Goal: Task Accomplishment & Management: Manage account settings

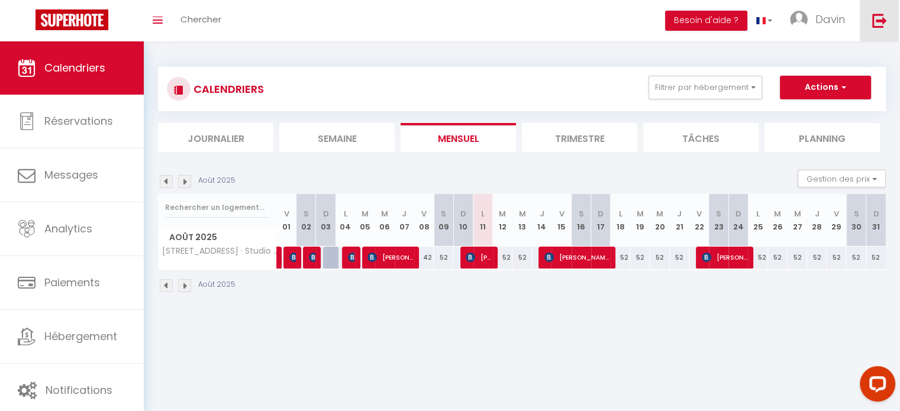
click at [874, 20] on img at bounding box center [879, 20] width 15 height 15
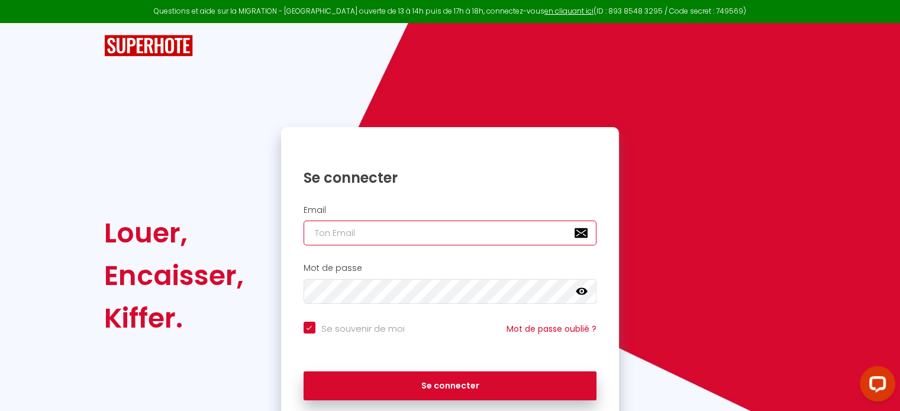
type input "ntumbadavin4@gmail.com"
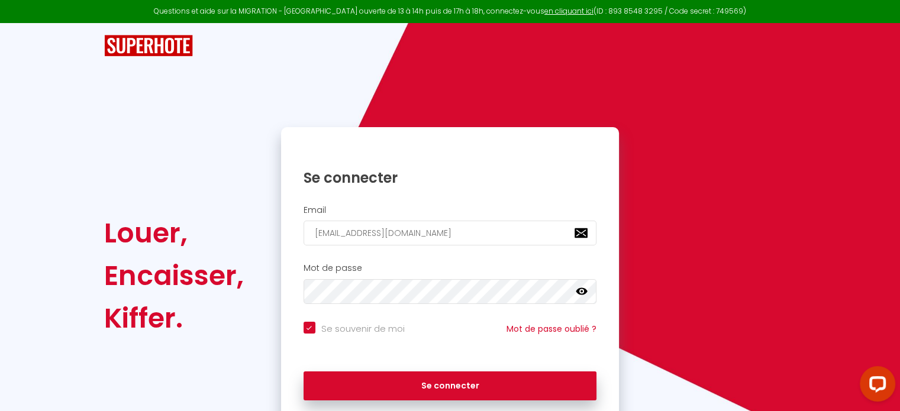
checkbox input "true"
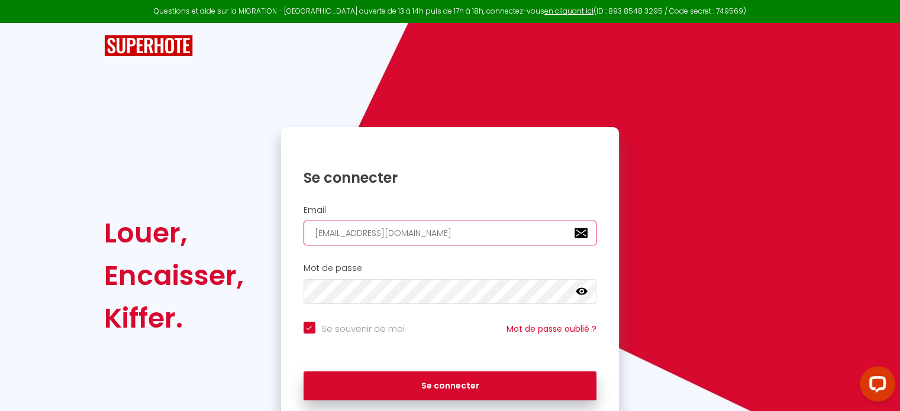
click at [434, 234] on input "ntumbadavin4@gmail.com" at bounding box center [451, 233] width 294 height 25
type input "[EMAIL_ADDRESS][DOMAIN_NAME]"
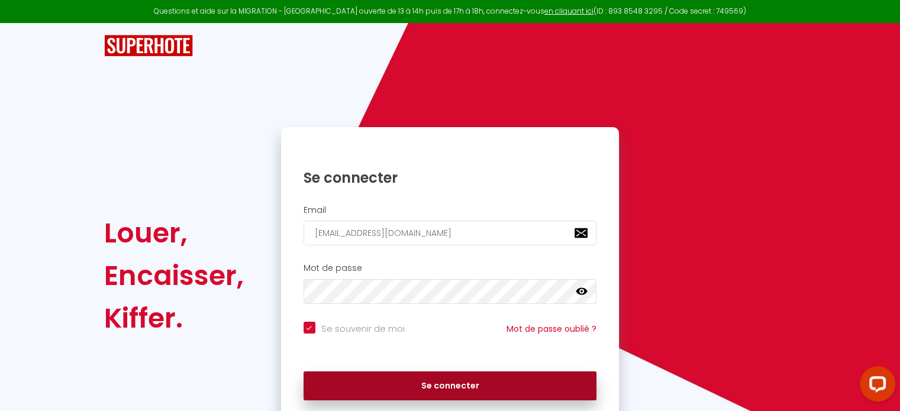
click at [436, 383] on button "Se connecter" at bounding box center [451, 387] width 294 height 30
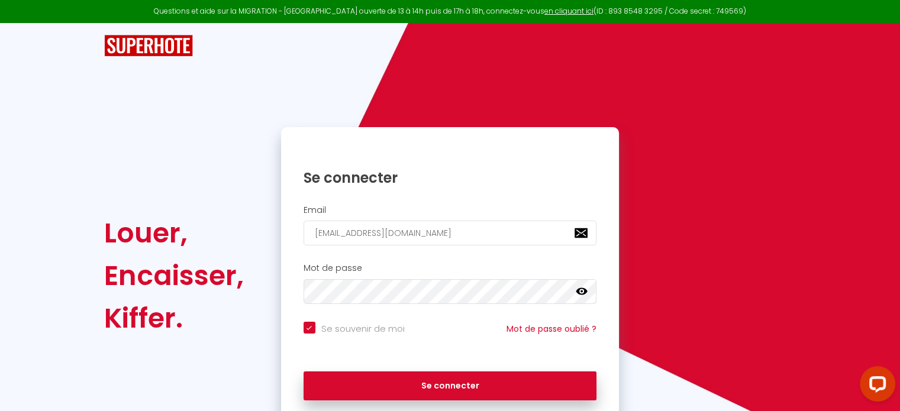
click at [581, 292] on icon at bounding box center [582, 292] width 12 height 12
click at [581, 292] on icon at bounding box center [582, 291] width 12 height 9
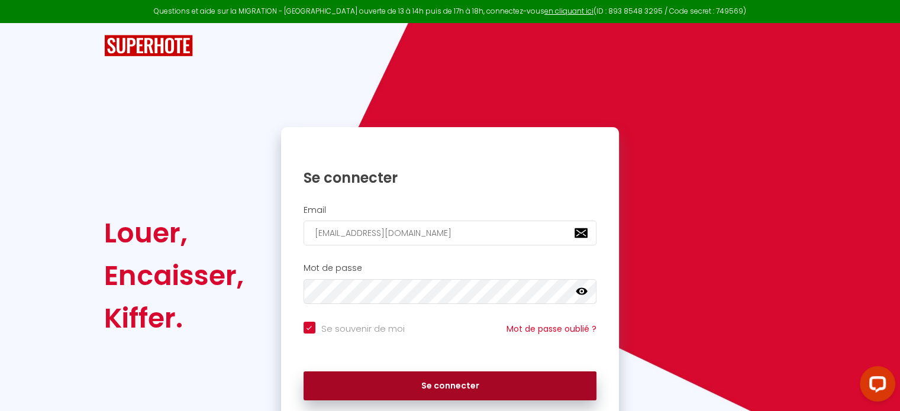
click at [492, 383] on button "Se connecter" at bounding box center [451, 387] width 294 height 30
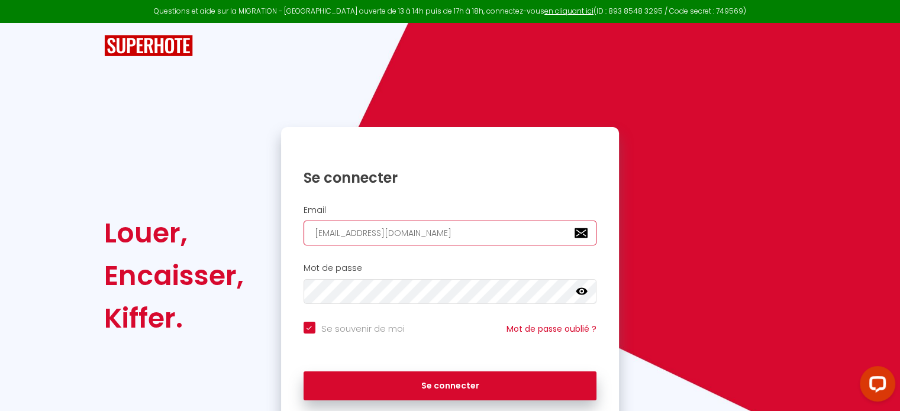
click at [367, 240] on input "[EMAIL_ADDRESS][DOMAIN_NAME]" at bounding box center [451, 233] width 294 height 25
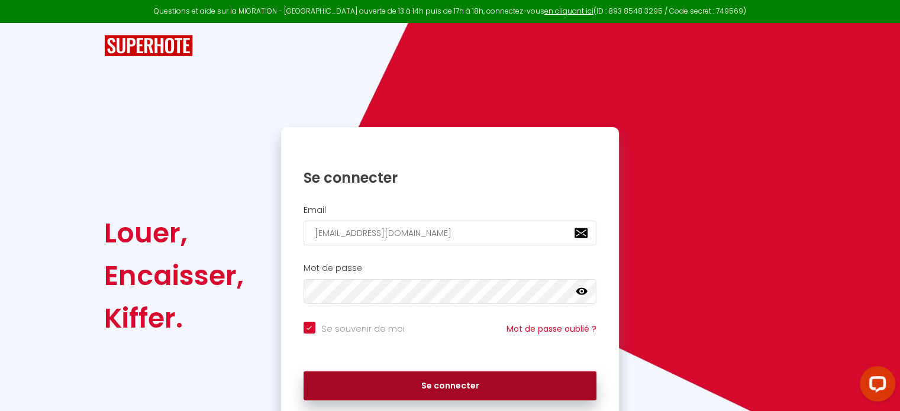
click at [382, 383] on button "Se connecter" at bounding box center [451, 387] width 294 height 30
checkbox input "true"
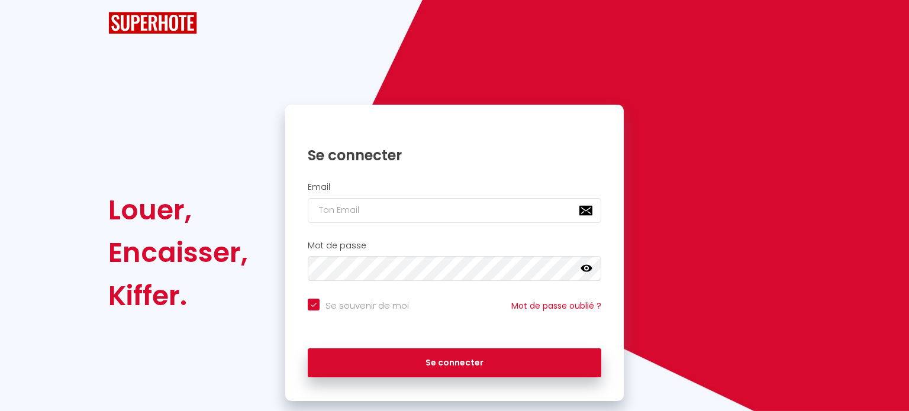
checkbox input "true"
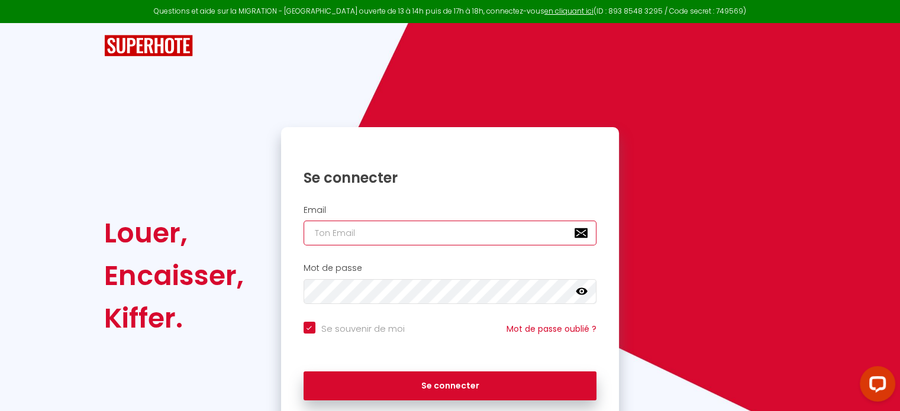
type input "ntumbadavin4@gmail.com"
checkbox input "true"
click at [426, 243] on input "ntumbadavin4@gmail.com" at bounding box center [451, 233] width 294 height 25
type input "[EMAIL_ADDRESS][DOMAIN_NAME]"
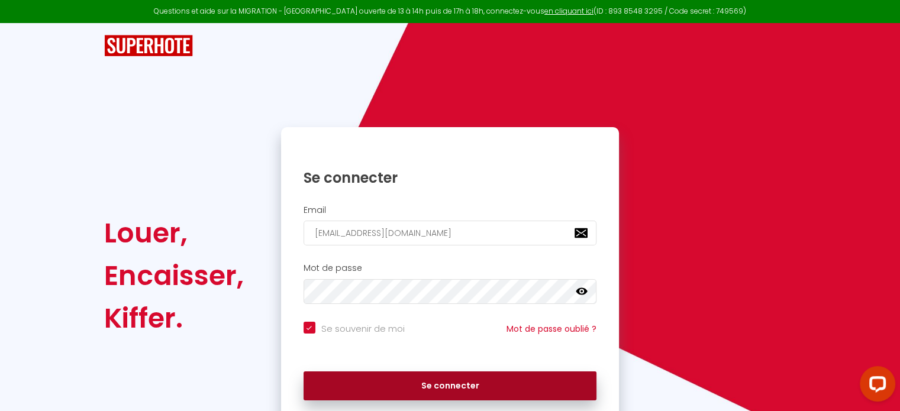
click at [452, 388] on button "Se connecter" at bounding box center [451, 387] width 294 height 30
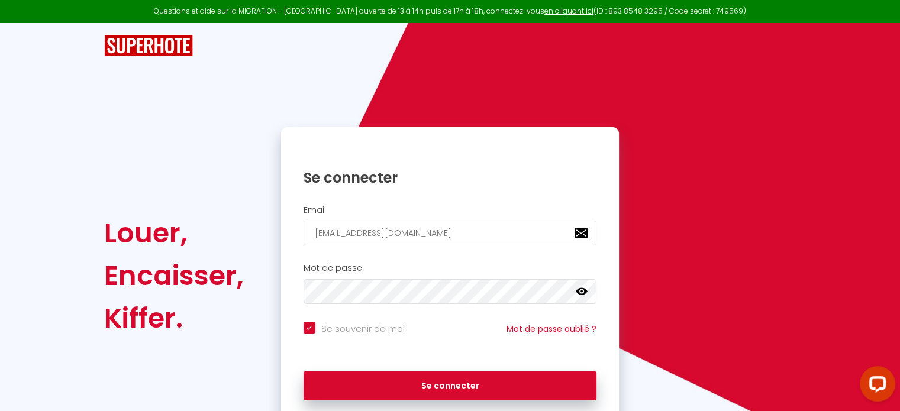
click at [584, 291] on icon at bounding box center [582, 291] width 12 height 7
click at [584, 291] on icon at bounding box center [582, 291] width 12 height 9
click at [304, 372] on button "Se connecter" at bounding box center [451, 387] width 294 height 30
click at [408, 283] on div "Mot de passe false" at bounding box center [450, 283] width 323 height 41
click at [583, 297] on link at bounding box center [582, 293] width 12 height 15
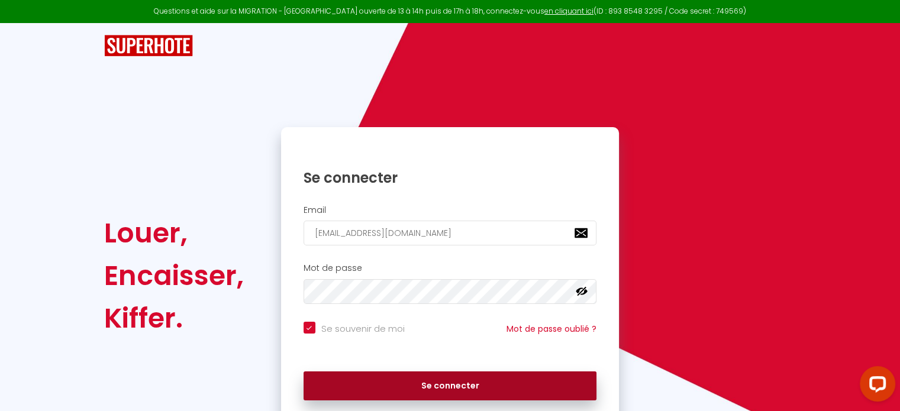
click at [533, 383] on button "Se connecter" at bounding box center [451, 387] width 294 height 30
checkbox input "true"
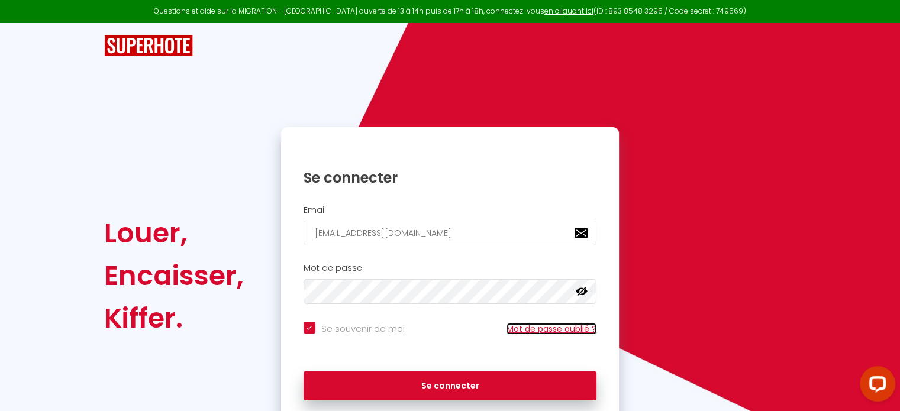
click at [548, 330] on link "Mot de passe oublié ?" at bounding box center [552, 329] width 90 height 12
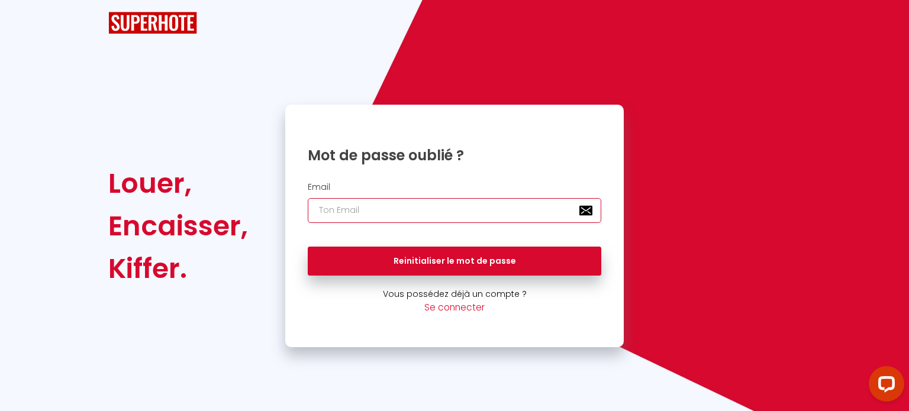
click at [431, 208] on input "email" at bounding box center [455, 210] width 294 height 25
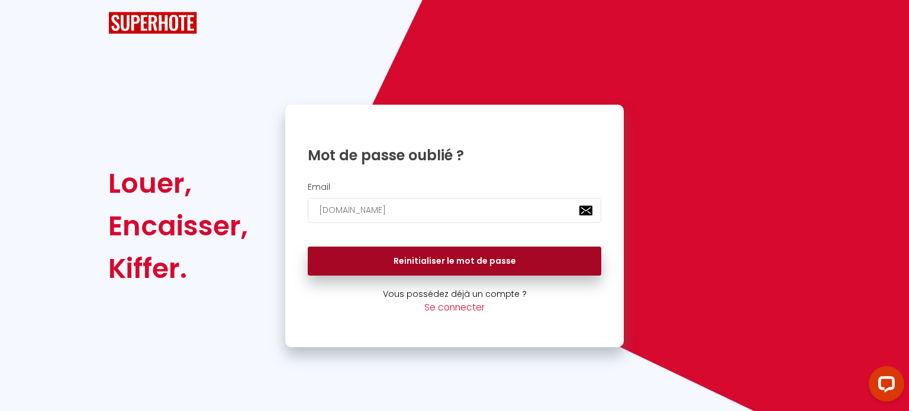
click at [428, 261] on button "Reinitialiser le mot de passe" at bounding box center [455, 262] width 294 height 30
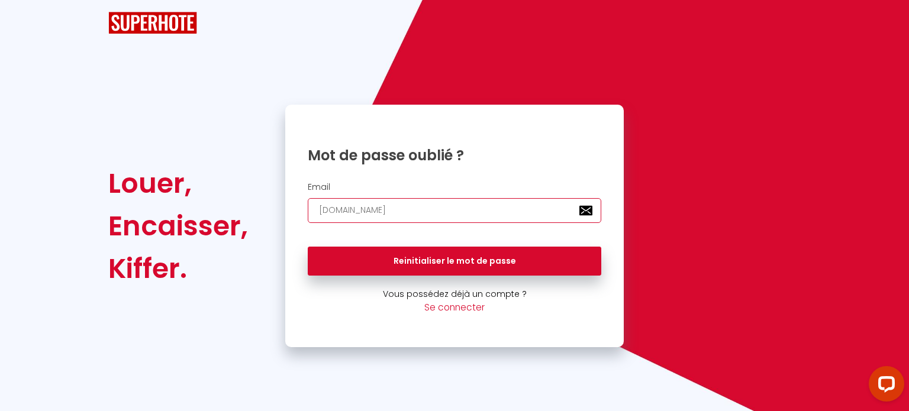
click at [381, 209] on input "brivetmarlene1gmail.com" at bounding box center [455, 210] width 294 height 25
click at [381, 209] on input "[EMAIL_ADDRESS][DOMAIN_NAME]" at bounding box center [455, 210] width 294 height 25
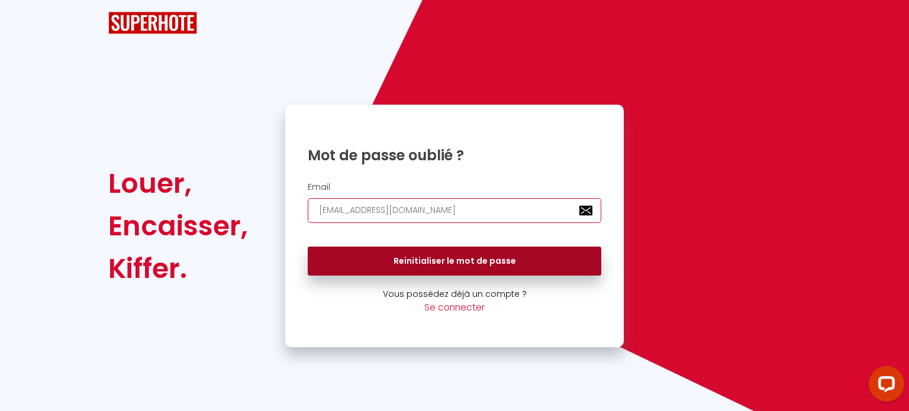
type input "[EMAIL_ADDRESS][DOMAIN_NAME]"
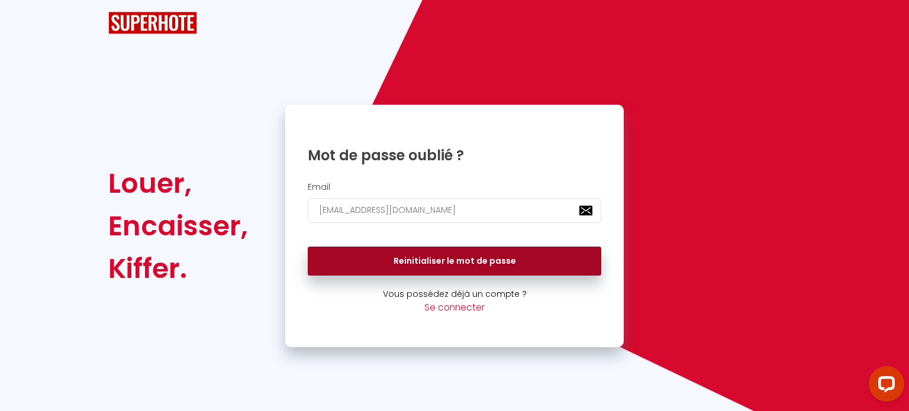
click at [463, 261] on button "Reinitialiser le mot de passe" at bounding box center [455, 262] width 294 height 30
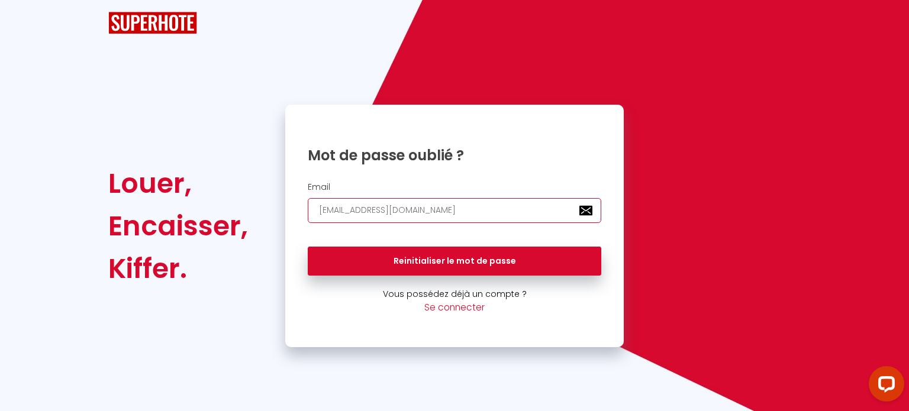
click at [440, 215] on input "[EMAIL_ADDRESS][DOMAIN_NAME]" at bounding box center [455, 210] width 294 height 25
click at [586, 209] on input "[EMAIL_ADDRESS][DOMAIN_NAME]" at bounding box center [455, 210] width 294 height 25
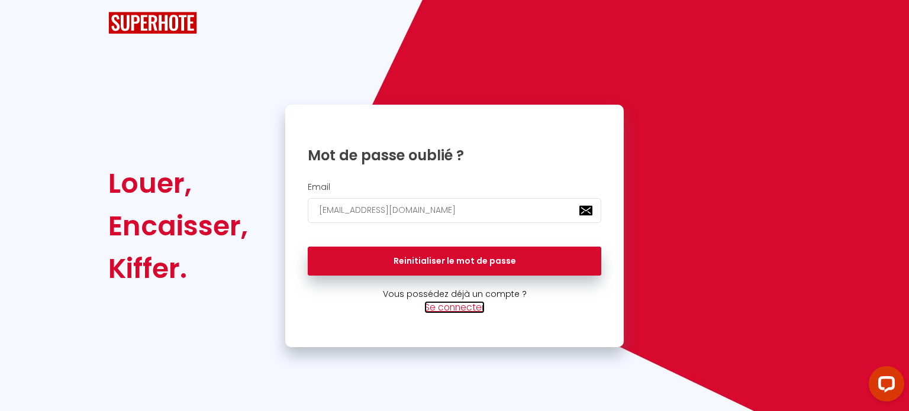
click at [473, 307] on link "Se connecter" at bounding box center [454, 307] width 60 height 12
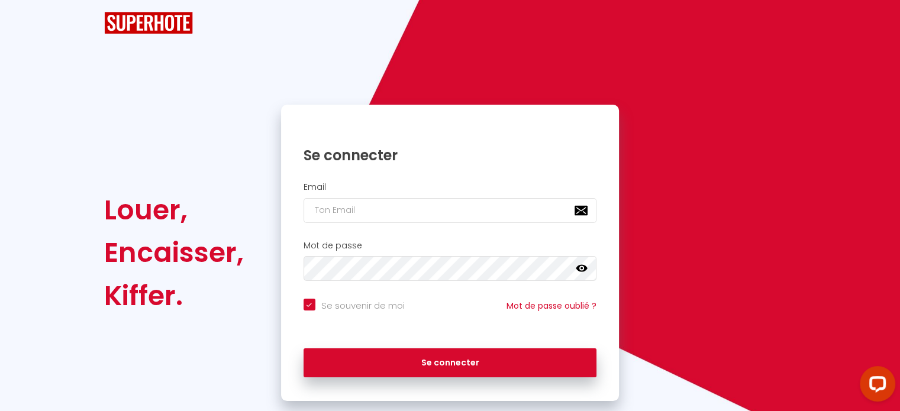
checkbox input "true"
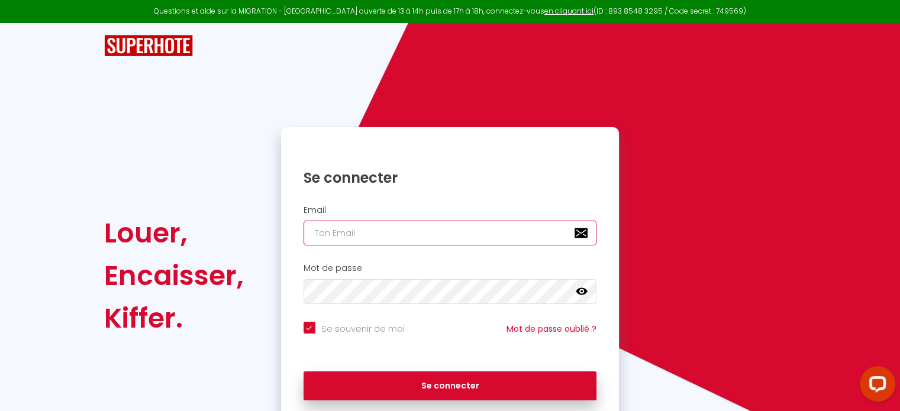
type input "[EMAIL_ADDRESS][DOMAIN_NAME]"
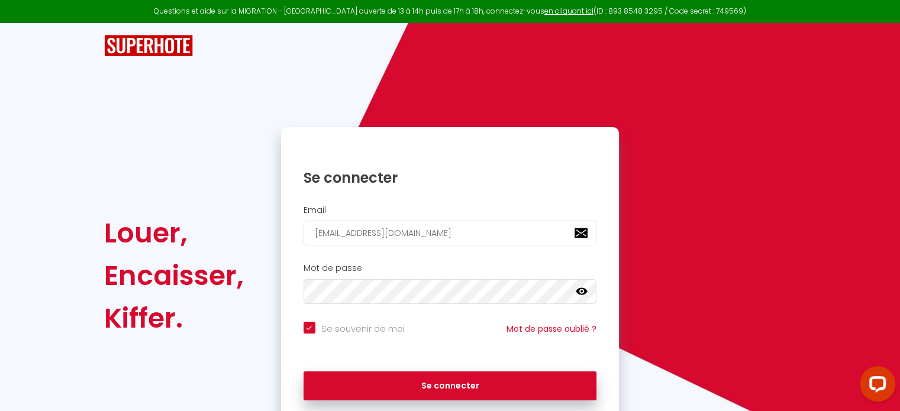
click at [580, 294] on icon at bounding box center [582, 291] width 12 height 7
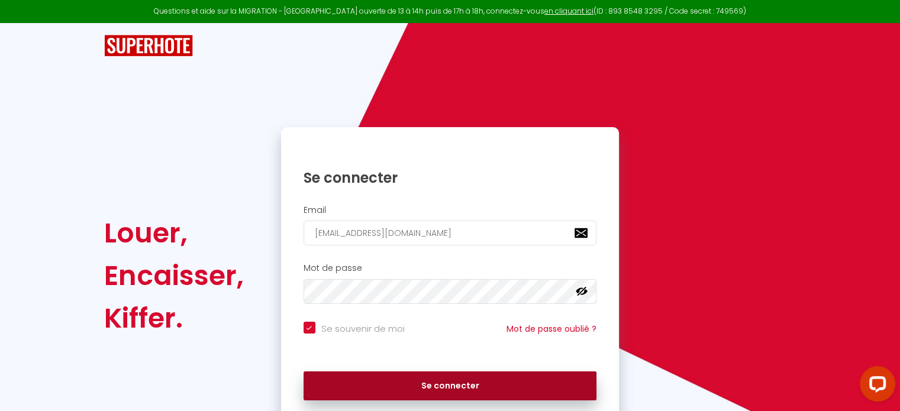
click at [439, 388] on button "Se connecter" at bounding box center [451, 387] width 294 height 30
checkbox input "true"
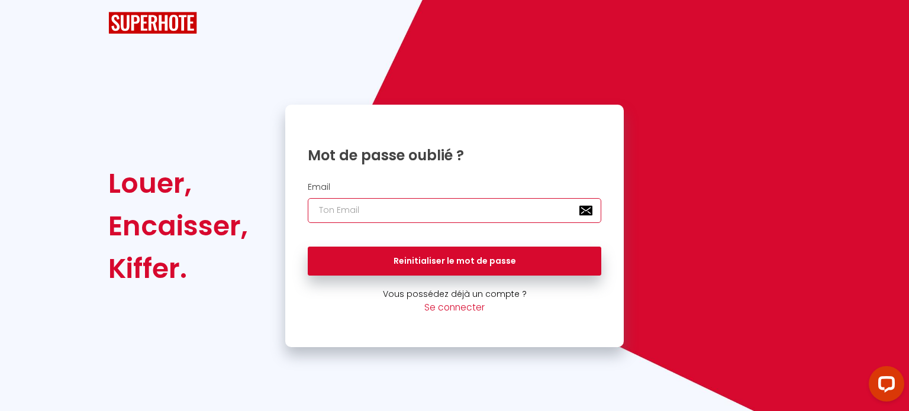
drag, startPoint x: 384, startPoint y: 199, endPoint x: 384, endPoint y: 192, distance: 7.7
click at [384, 196] on div "Email" at bounding box center [454, 202] width 323 height 41
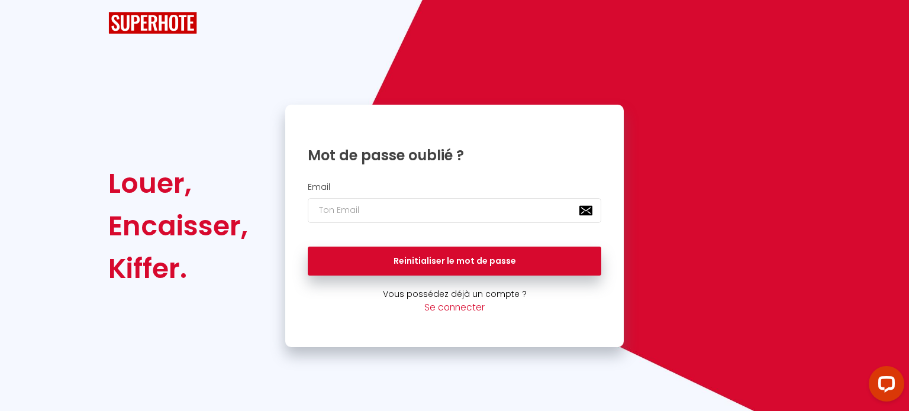
click at [414, 181] on div "Email" at bounding box center [454, 205] width 339 height 59
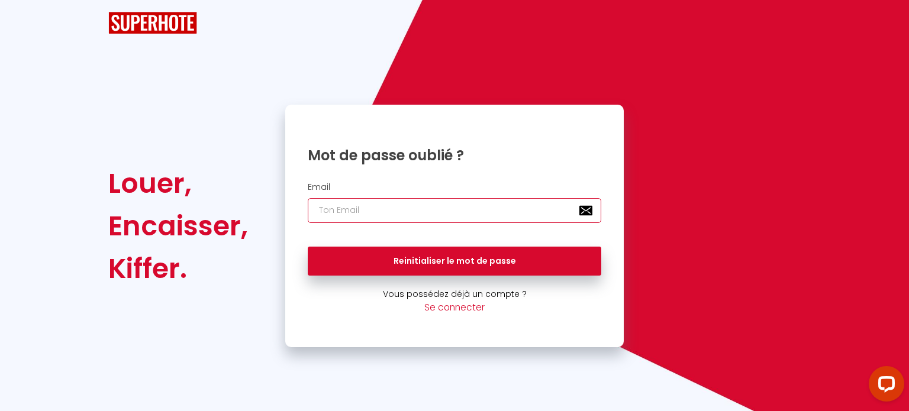
click at [475, 210] on input "email" at bounding box center [455, 210] width 294 height 25
type input "b"
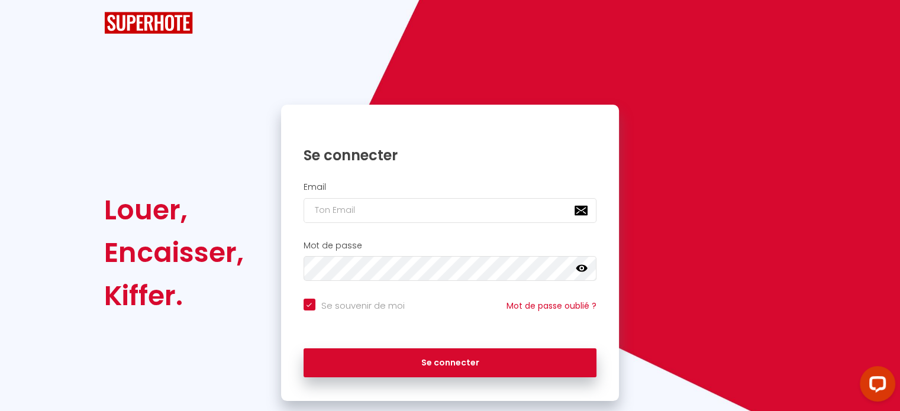
checkbox input "true"
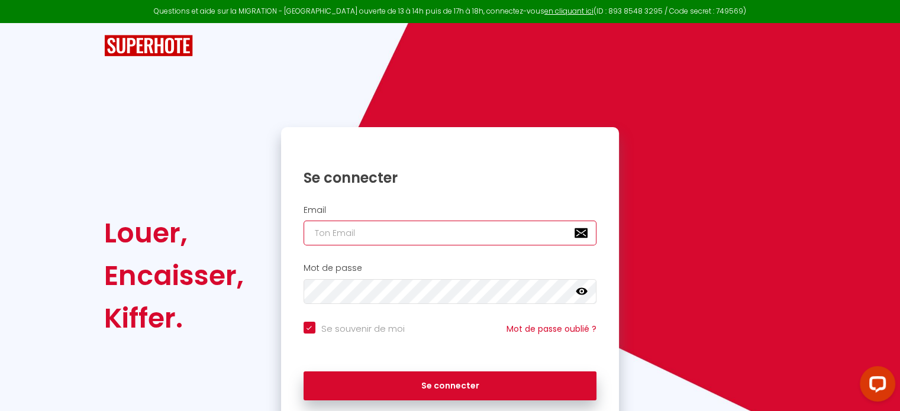
type input "[EMAIL_ADDRESS][DOMAIN_NAME]"
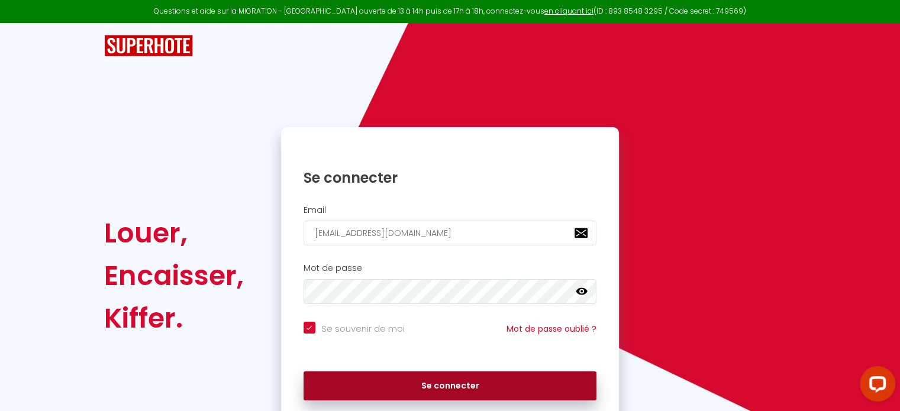
click at [505, 385] on button "Se connecter" at bounding box center [451, 387] width 294 height 30
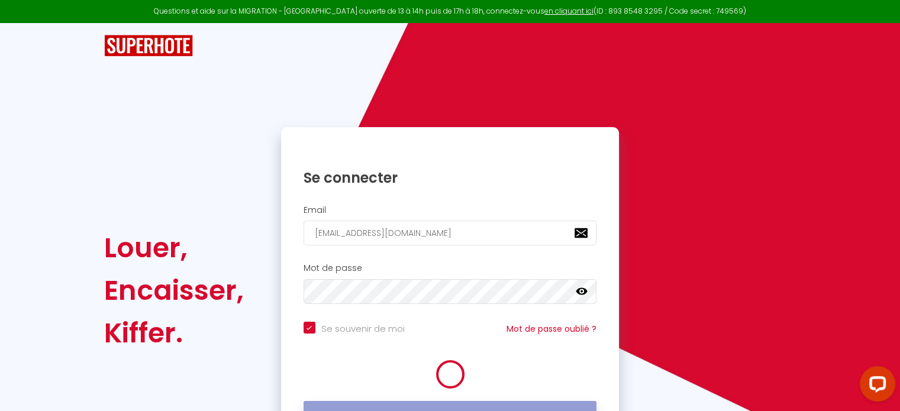
checkbox input "true"
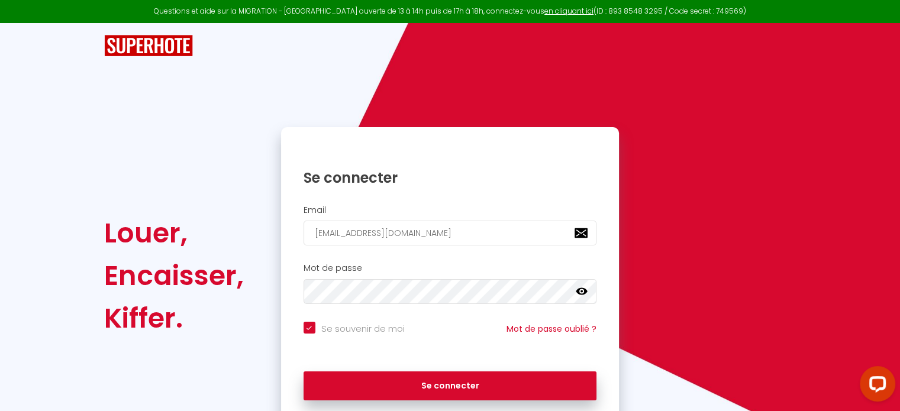
click at [253, 78] on div "Louer, Encaisser, Kiffer. Se connecter Email brivetmarlene1@gmail.com Mot de pa…" at bounding box center [450, 223] width 692 height 401
click at [583, 293] on icon at bounding box center [582, 292] width 12 height 12
drag, startPoint x: 704, startPoint y: 108, endPoint x: 708, endPoint y: 102, distance: 6.9
click at [708, 102] on div "Louer, Encaisser, Kiffer. Se connecter Email brivetmarlene1@gmail.com Mot de pa…" at bounding box center [450, 223] width 692 height 401
click at [133, 44] on img at bounding box center [148, 46] width 89 height 22
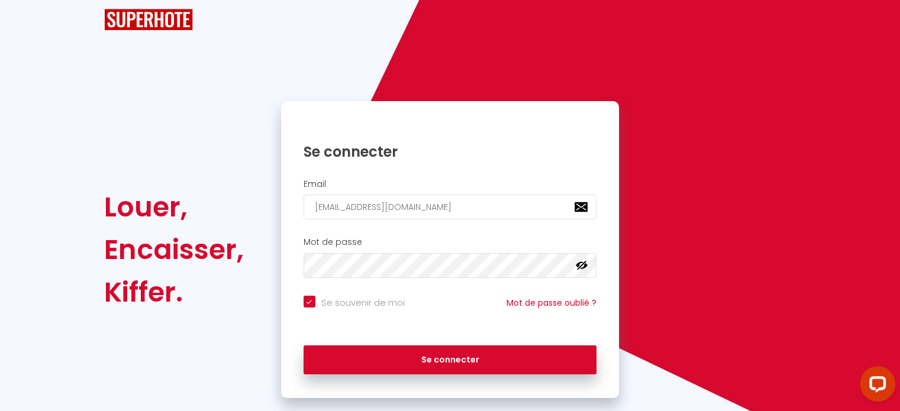
scroll to position [47, 0]
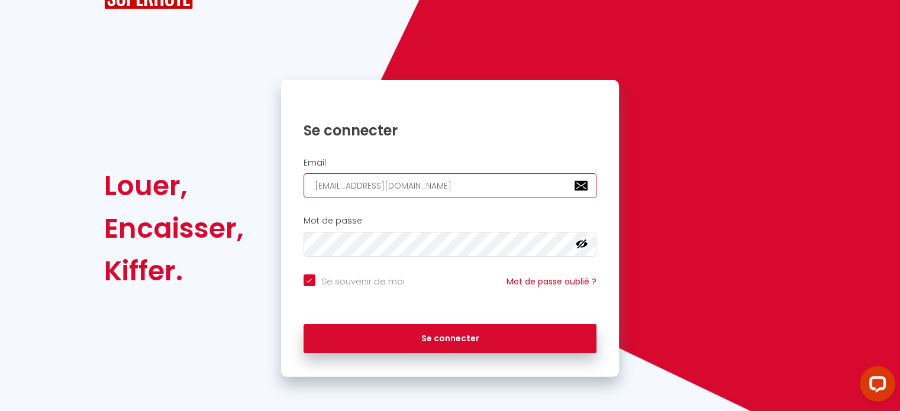
click at [469, 189] on input "[EMAIL_ADDRESS][DOMAIN_NAME]" at bounding box center [451, 185] width 294 height 25
click at [631, 163] on div "Louer, Encaisser, Kiffer. Se connecter Email brivetmarlene1@gmail.com Mot de pa…" at bounding box center [450, 228] width 708 height 297
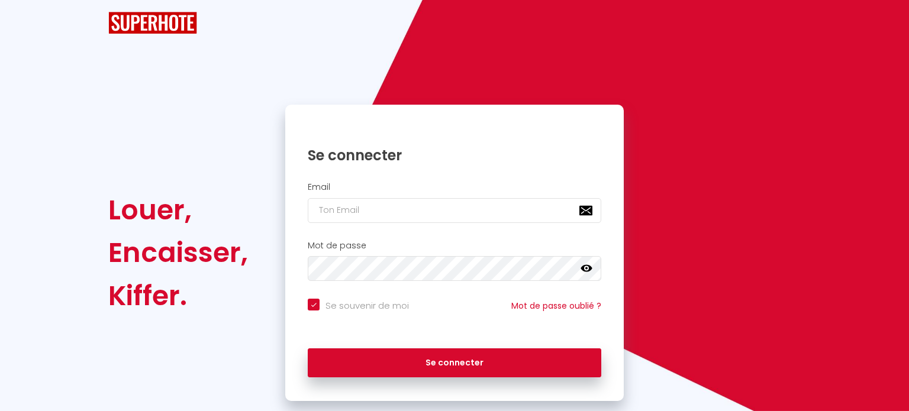
checkbox input "true"
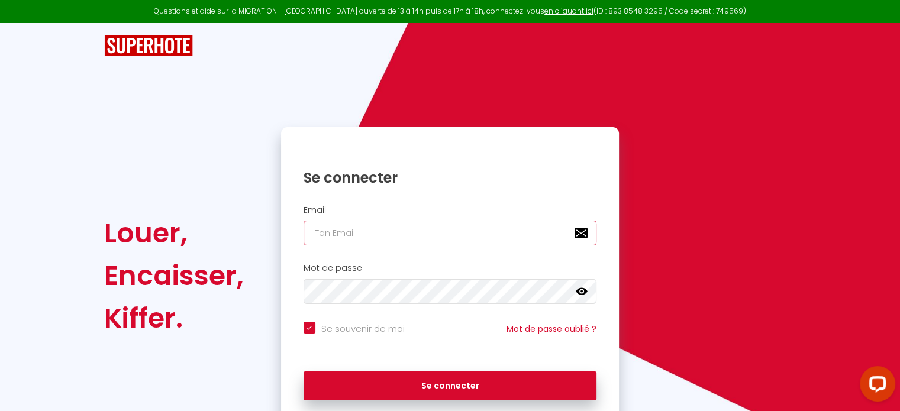
type input "[EMAIL_ADDRESS][DOMAIN_NAME]"
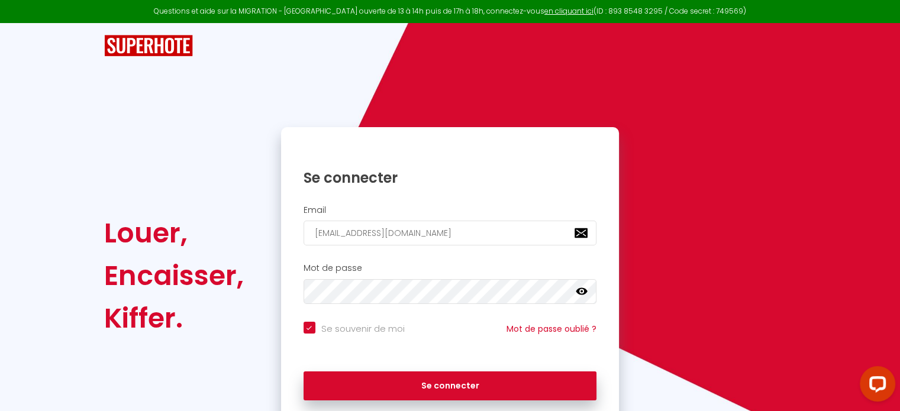
checkbox input "true"
click at [141, 51] on img at bounding box center [148, 46] width 89 height 22
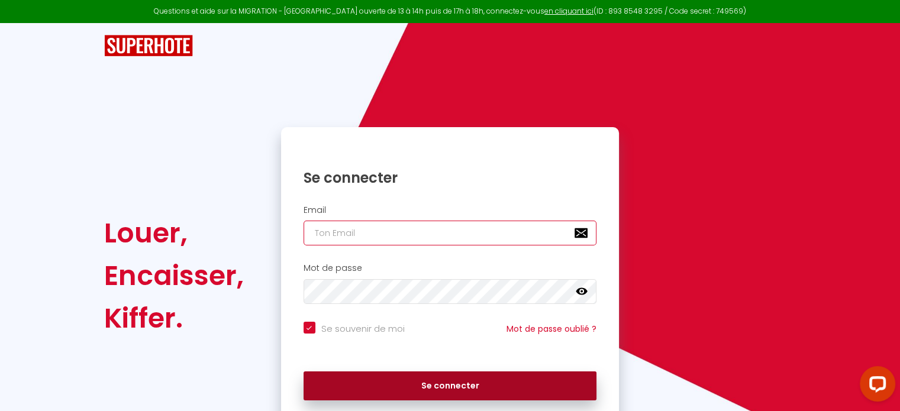
type input "[EMAIL_ADDRESS][DOMAIN_NAME]"
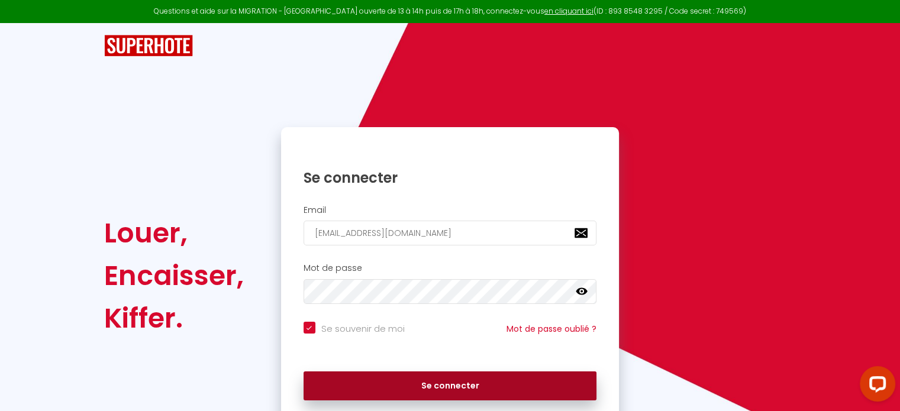
click at [463, 383] on button "Se connecter" at bounding box center [451, 387] width 294 height 30
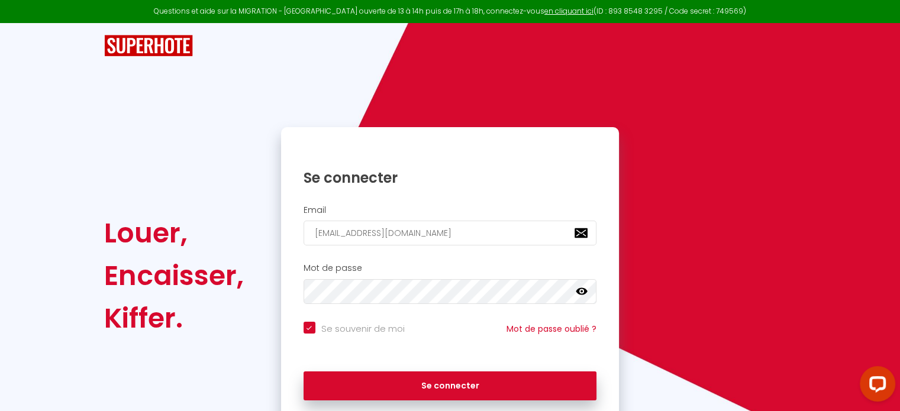
scroll to position [47, 0]
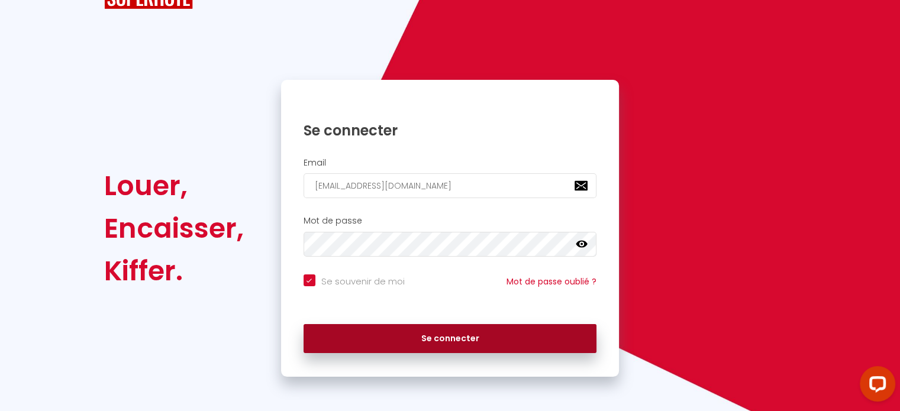
click at [471, 343] on button "Se connecter" at bounding box center [451, 339] width 294 height 30
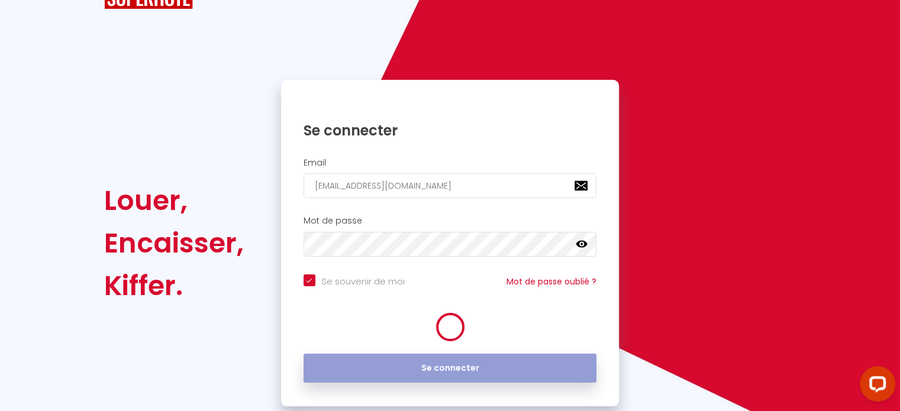
checkbox input "true"
